Goal: Task Accomplishment & Management: Manage account settings

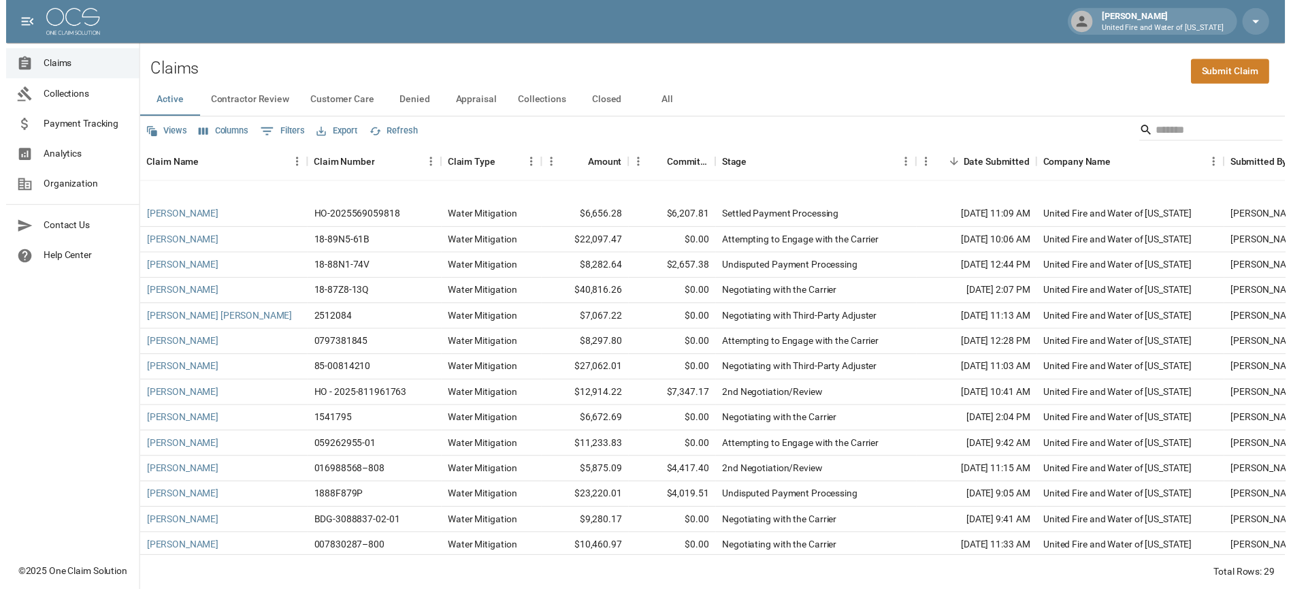
scroll to position [18, 0]
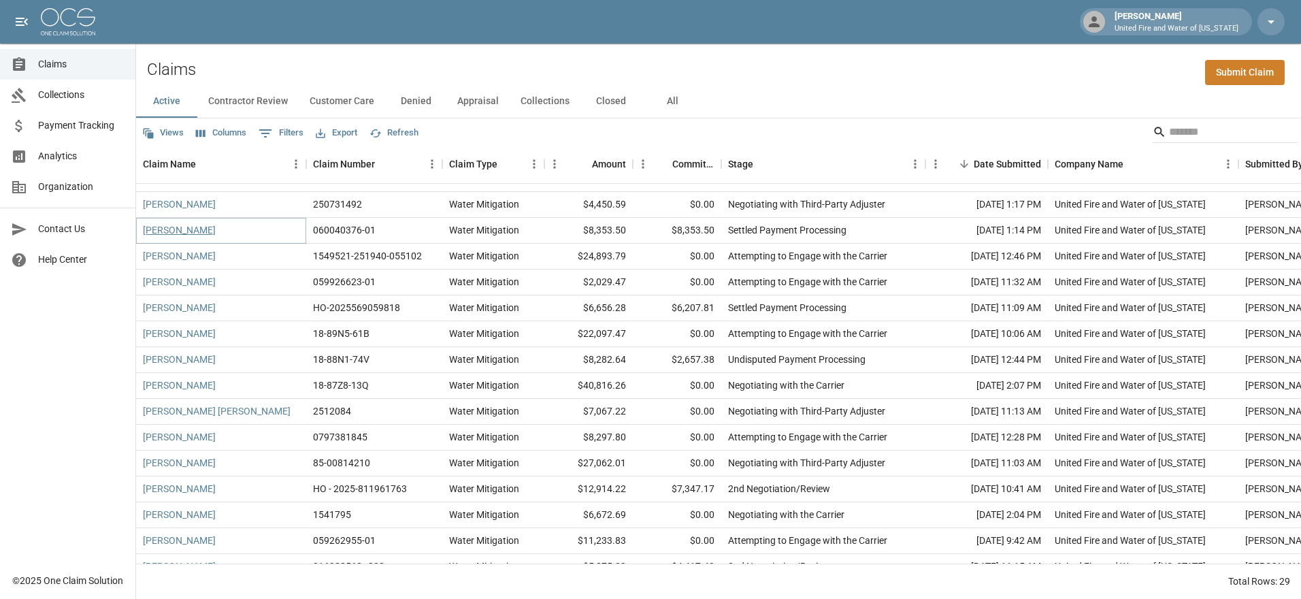
click at [157, 235] on link "[PERSON_NAME]" at bounding box center [179, 230] width 73 height 14
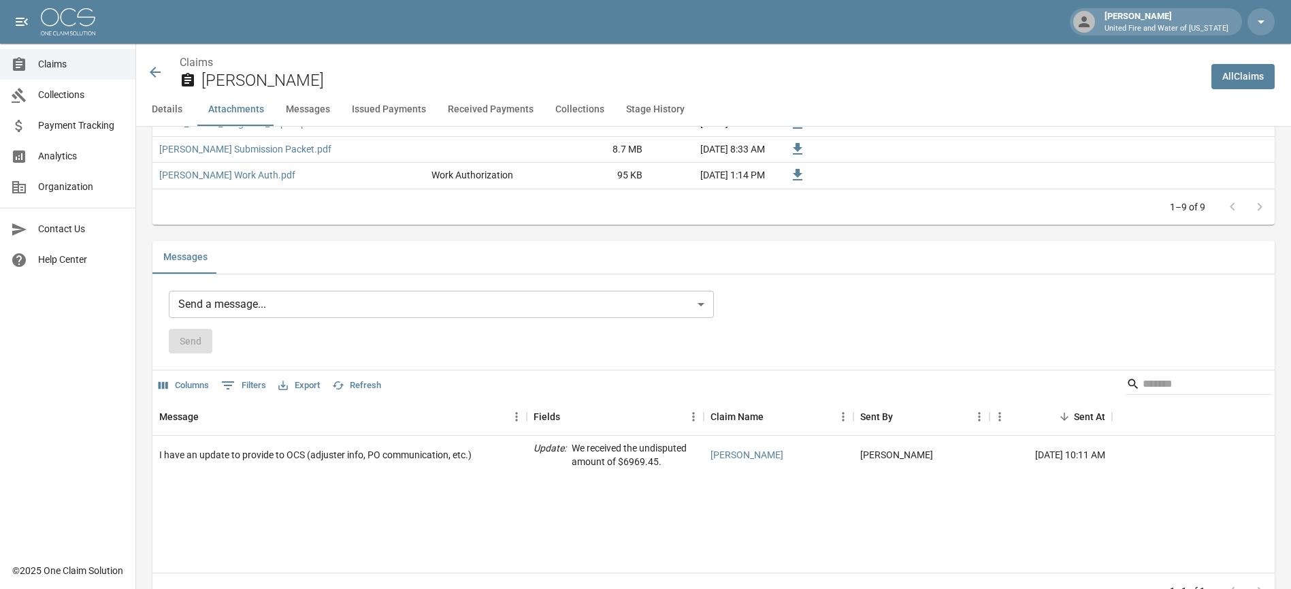
scroll to position [934, 0]
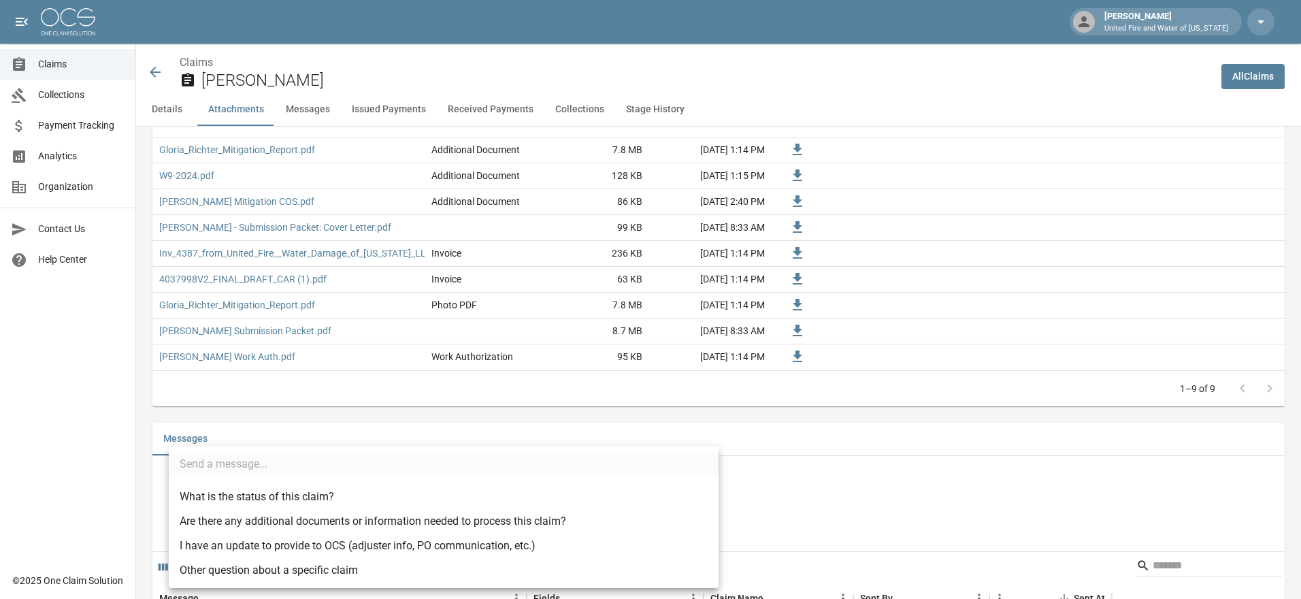
click at [368, 268] on body "[PERSON_NAME] United Fire and Water of [US_STATE] Claims Collections Payment Tr…" at bounding box center [650, 487] width 1301 height 2843
click at [643, 268] on div at bounding box center [650, 299] width 1301 height 599
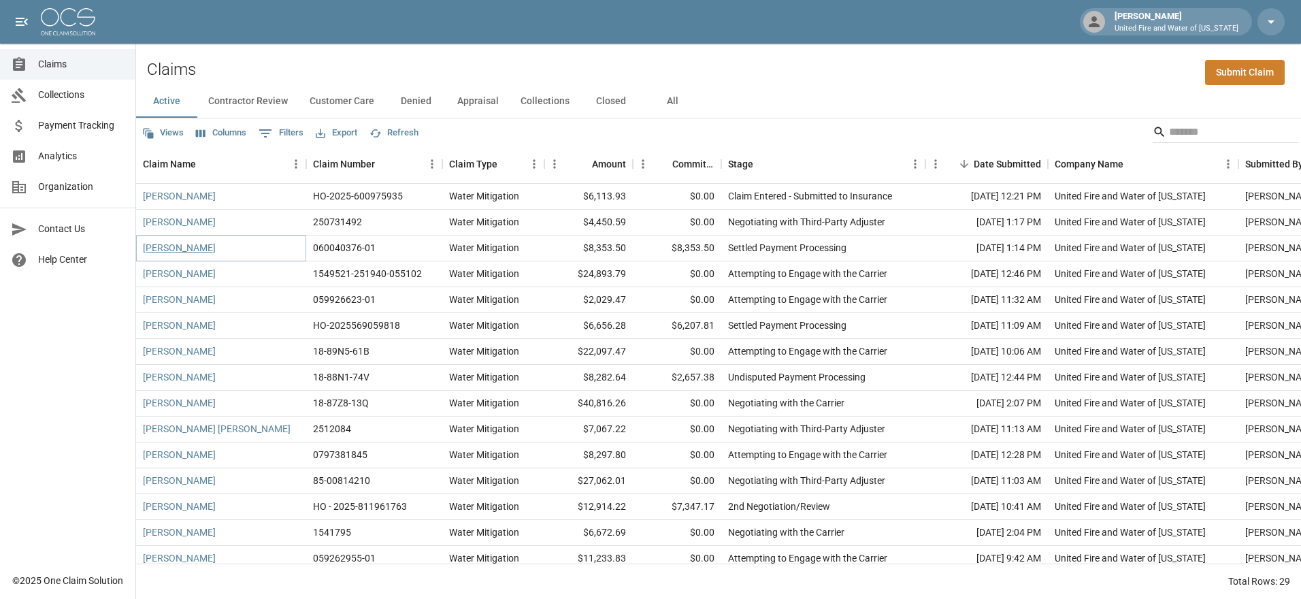
click at [152, 245] on link "[PERSON_NAME]" at bounding box center [179, 248] width 73 height 14
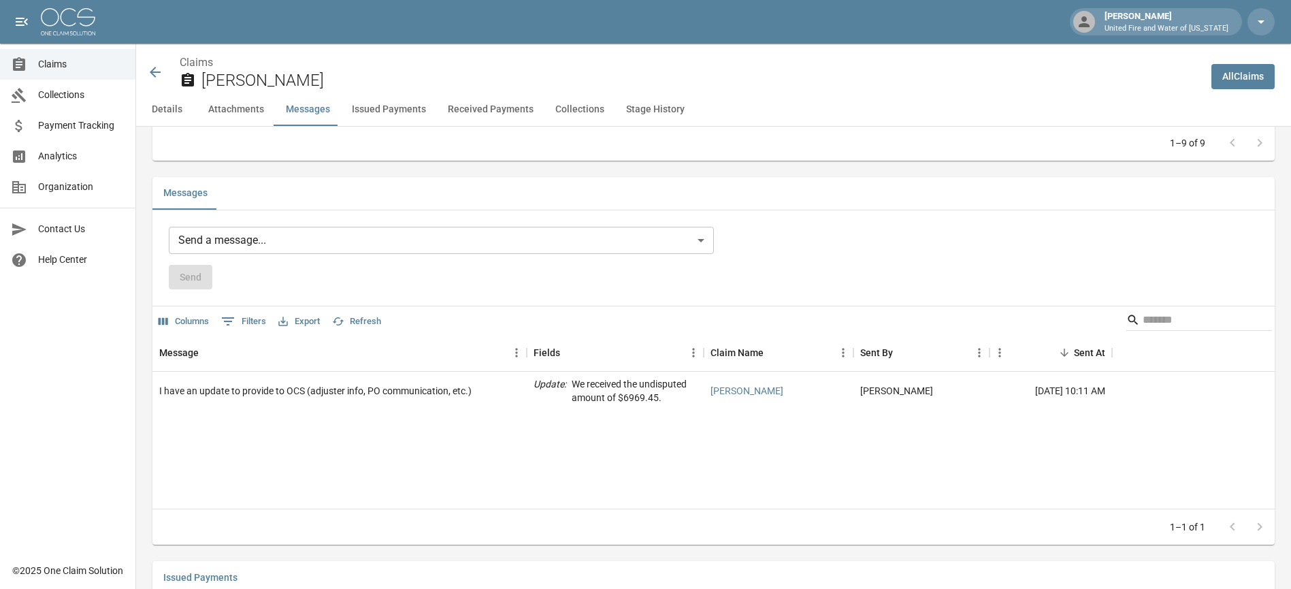
scroll to position [1271, 0]
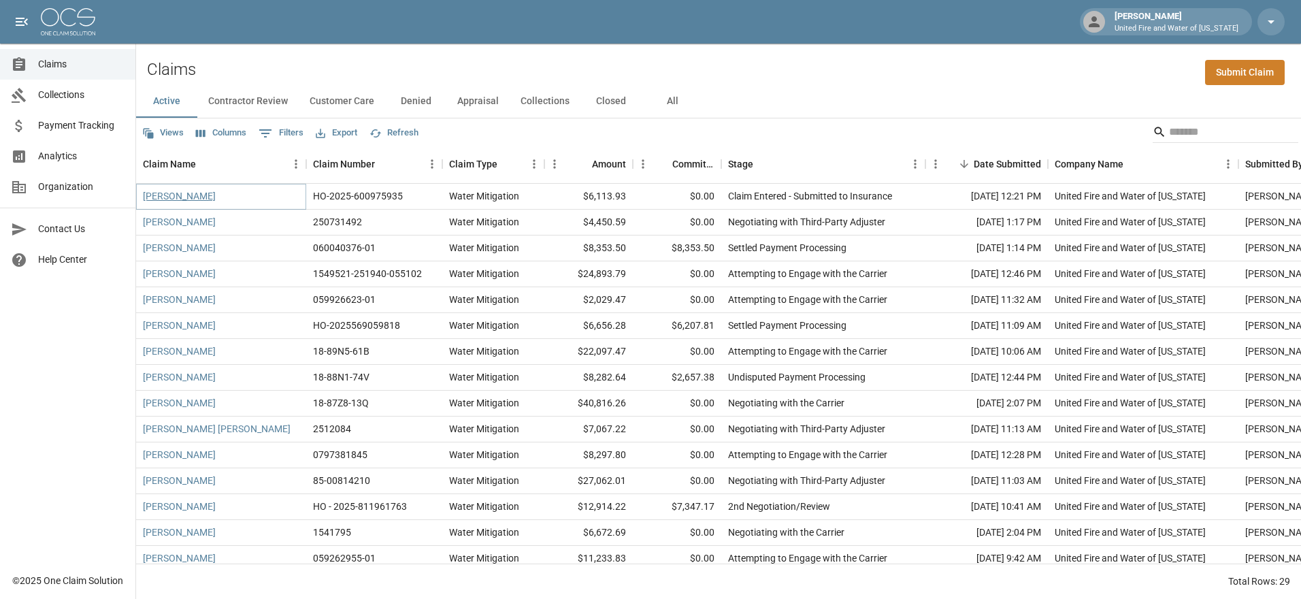
click at [163, 196] on link "[PERSON_NAME]" at bounding box center [179, 196] width 73 height 14
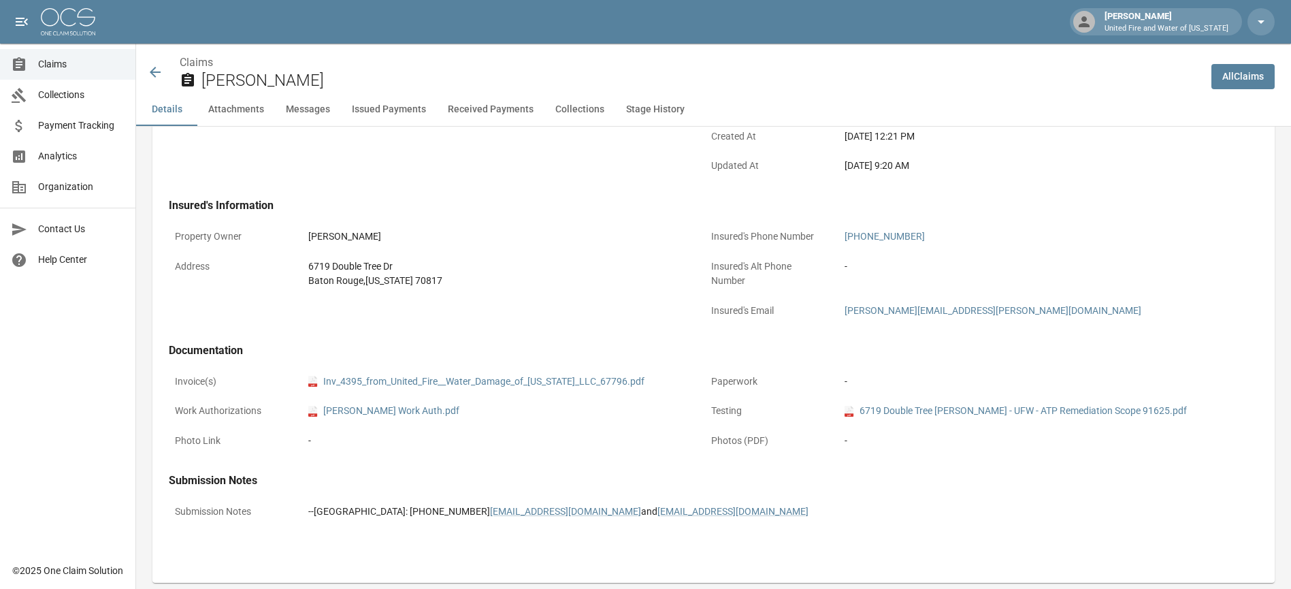
scroll to position [817, 0]
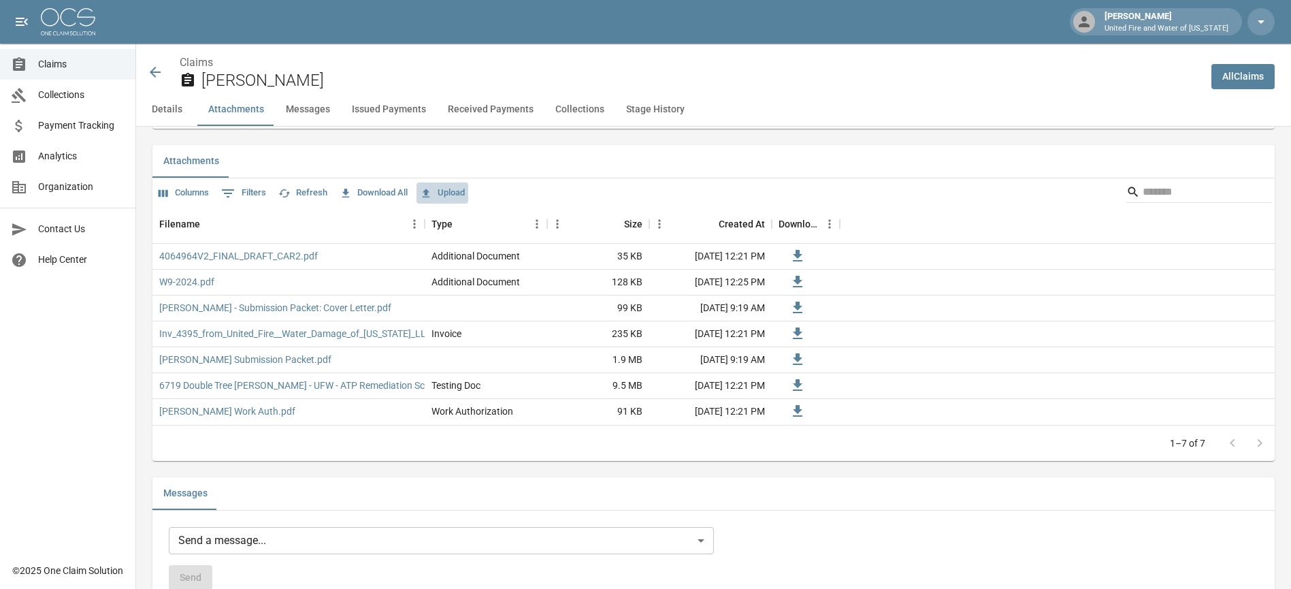
click at [457, 190] on button "Upload" at bounding box center [442, 192] width 52 height 21
click at [449, 194] on button "Upload" at bounding box center [442, 192] width 52 height 21
